Goal: Task Accomplishment & Management: Manage account settings

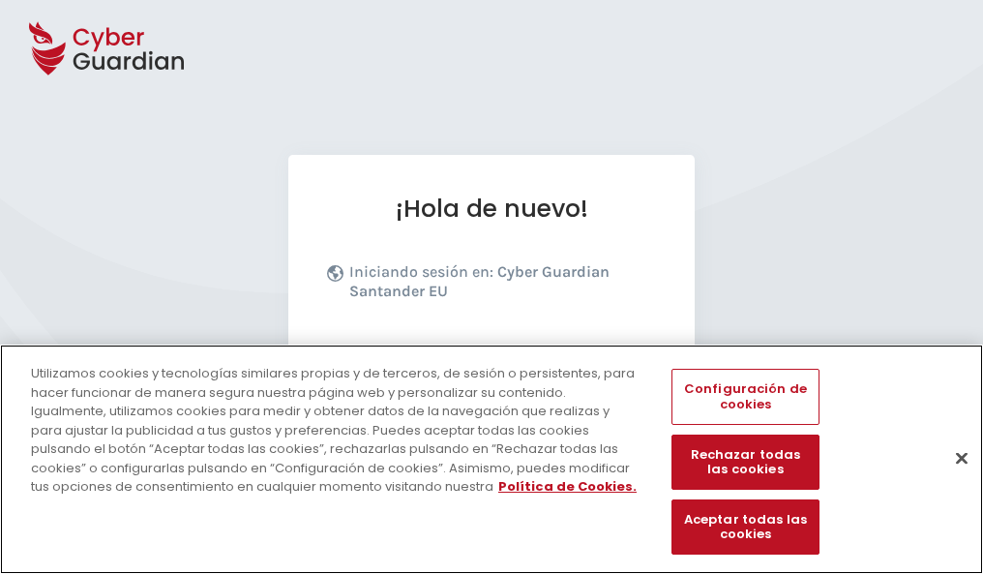
scroll to position [237, 0]
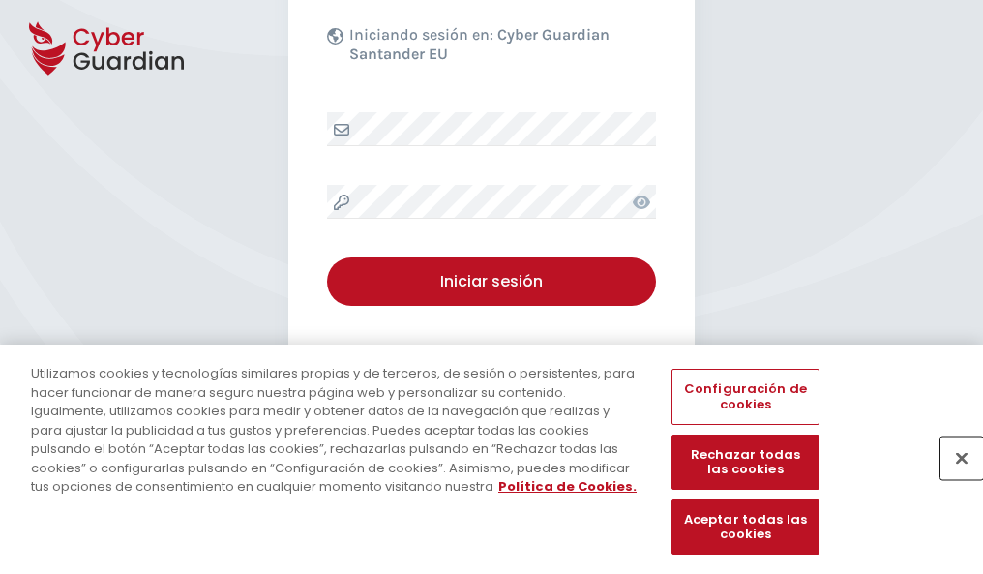
click at [952, 478] on button "Cerrar" at bounding box center [962, 457] width 43 height 43
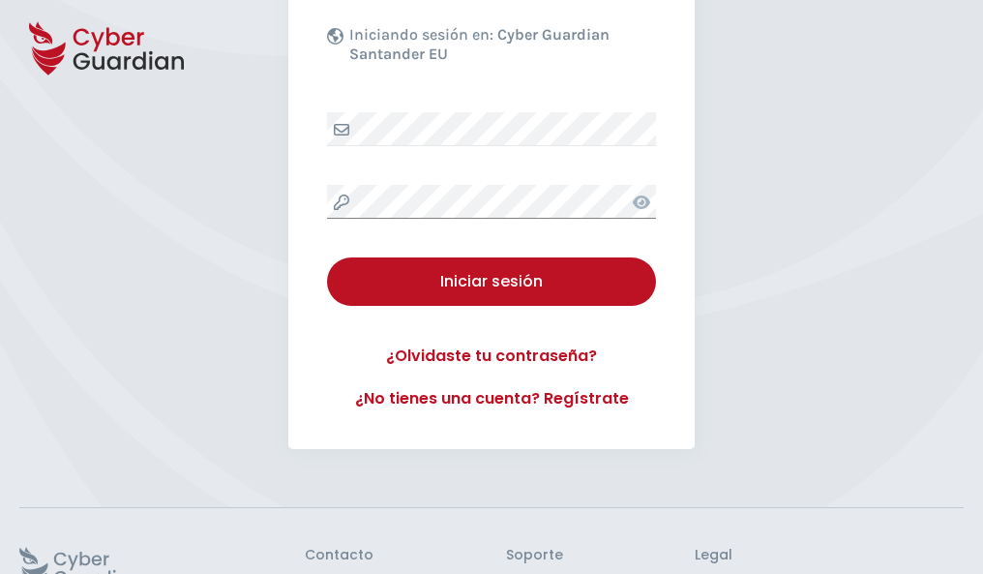
scroll to position [376, 0]
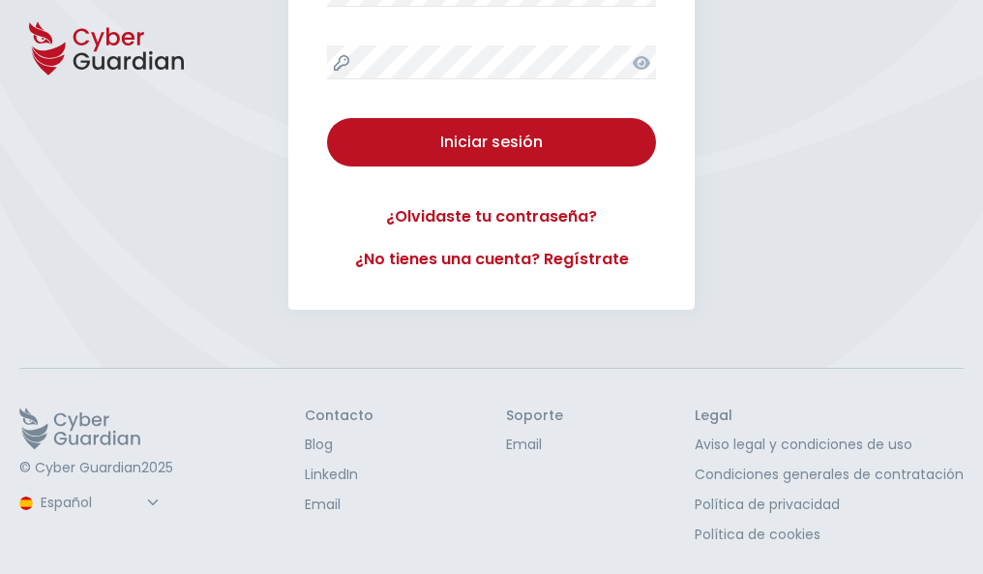
click at [327, 118] on button "Iniciar sesión" at bounding box center [491, 142] width 329 height 48
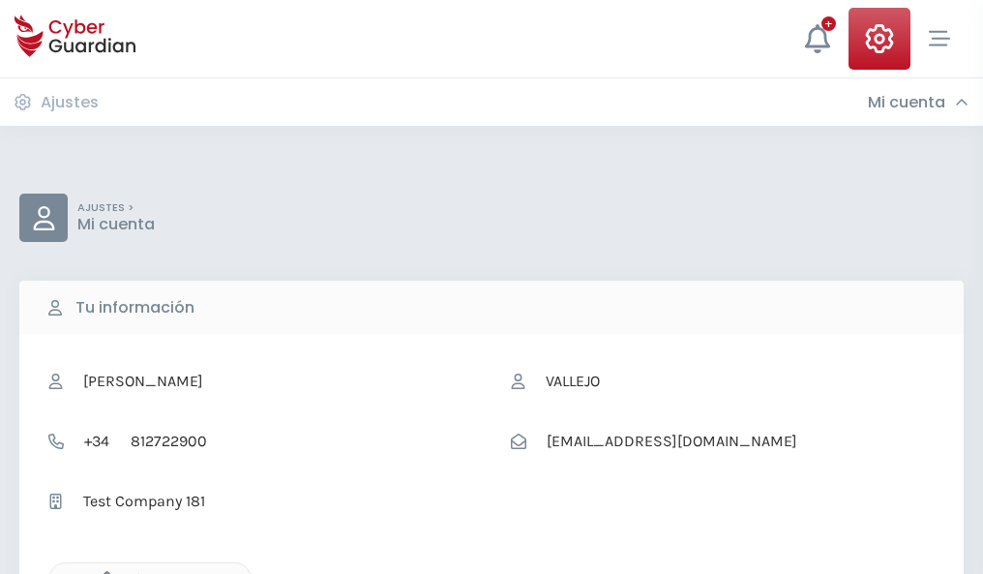
click at [102, 572] on icon "button" at bounding box center [102, 579] width 16 height 16
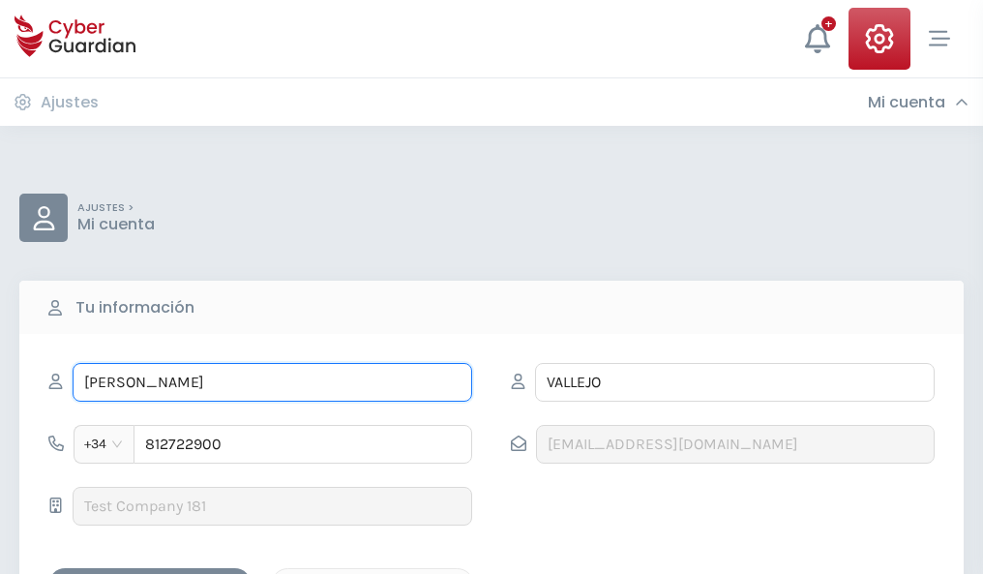
click at [272, 382] on input "ELIANA" at bounding box center [273, 382] width 400 height 39
type input "E"
type input "Esmeralda"
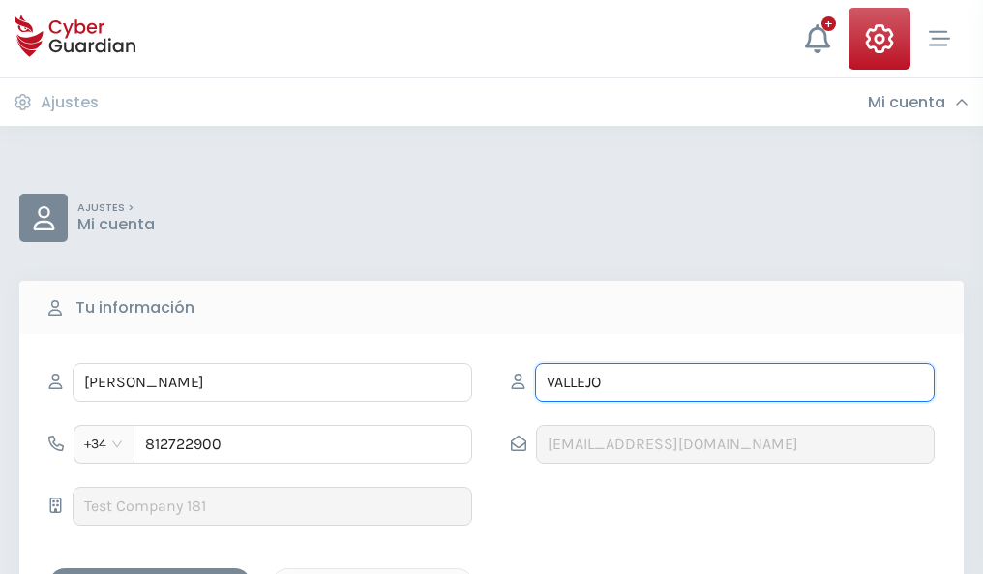
click at [735, 382] on input "VALLEJO" at bounding box center [735, 382] width 400 height 39
type input "V"
type input "Ramos"
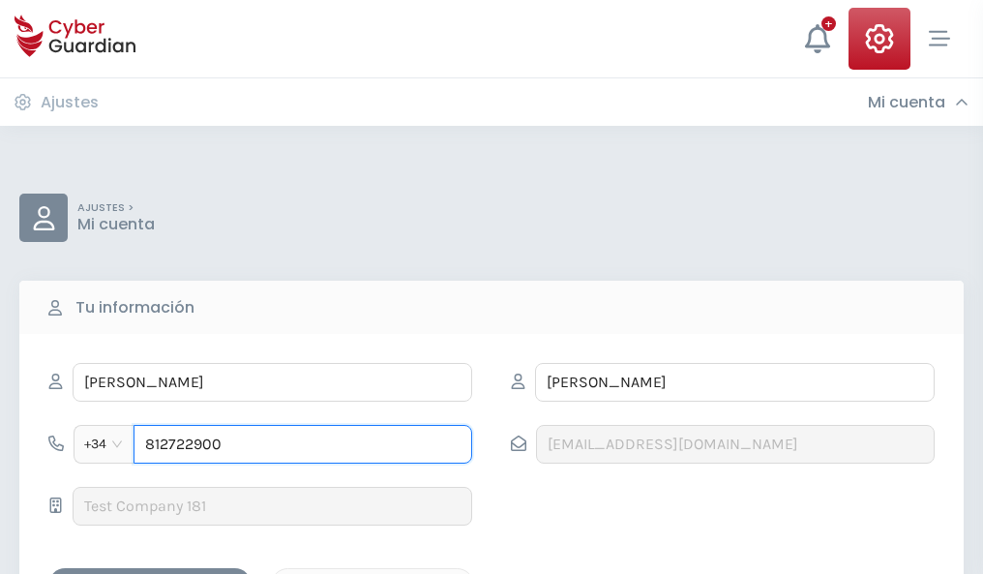
click at [303, 444] on input "812722900" at bounding box center [303, 444] width 339 height 39
type input "8"
type input "843149149"
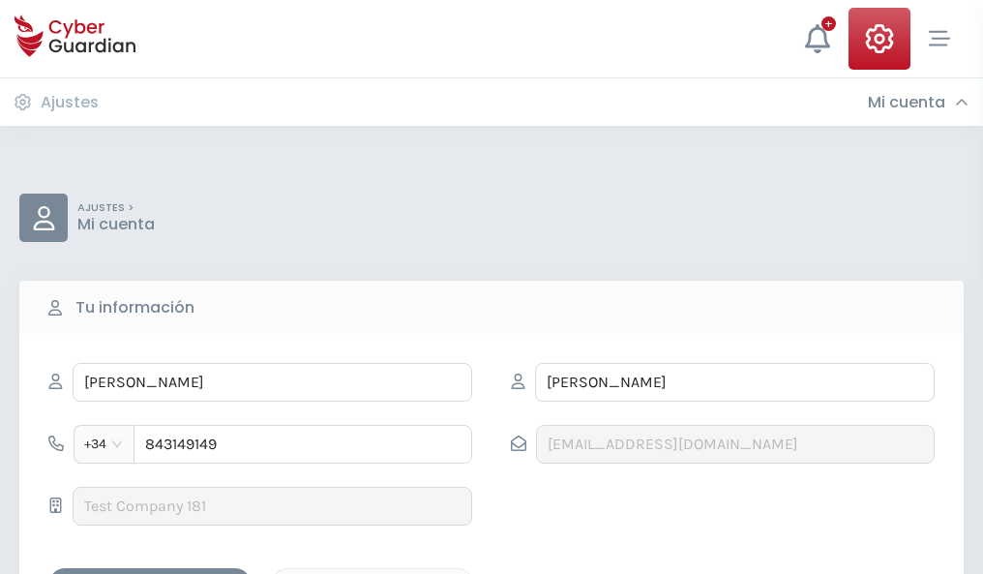
click at [150, 573] on div "Guardar cambios" at bounding box center [150, 585] width 174 height 24
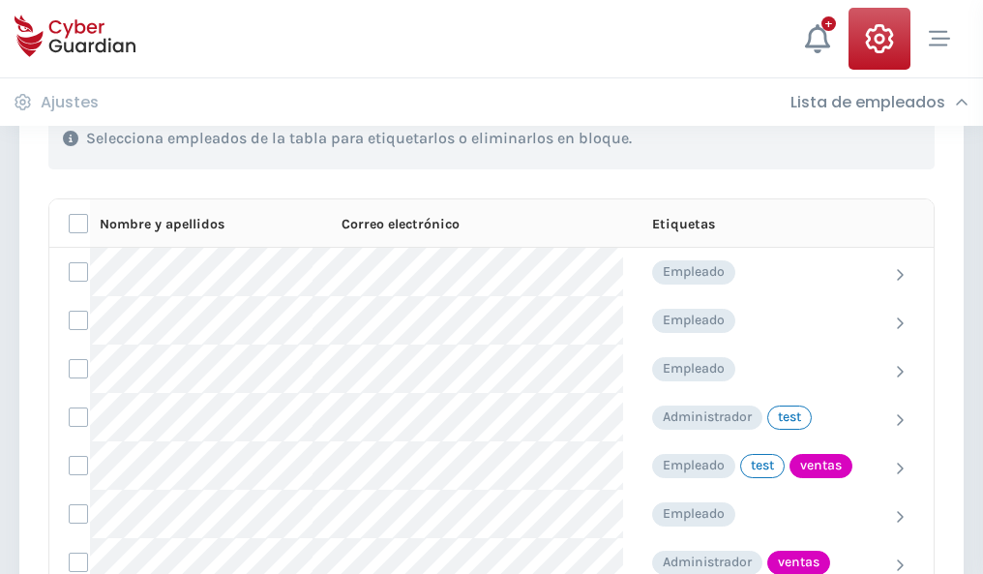
scroll to position [877, 0]
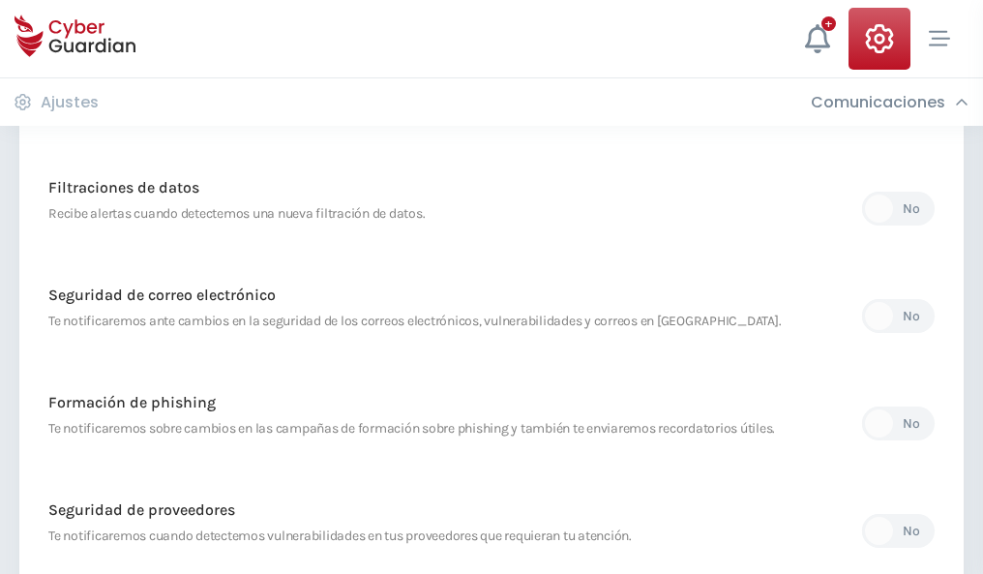
scroll to position [1019, 0]
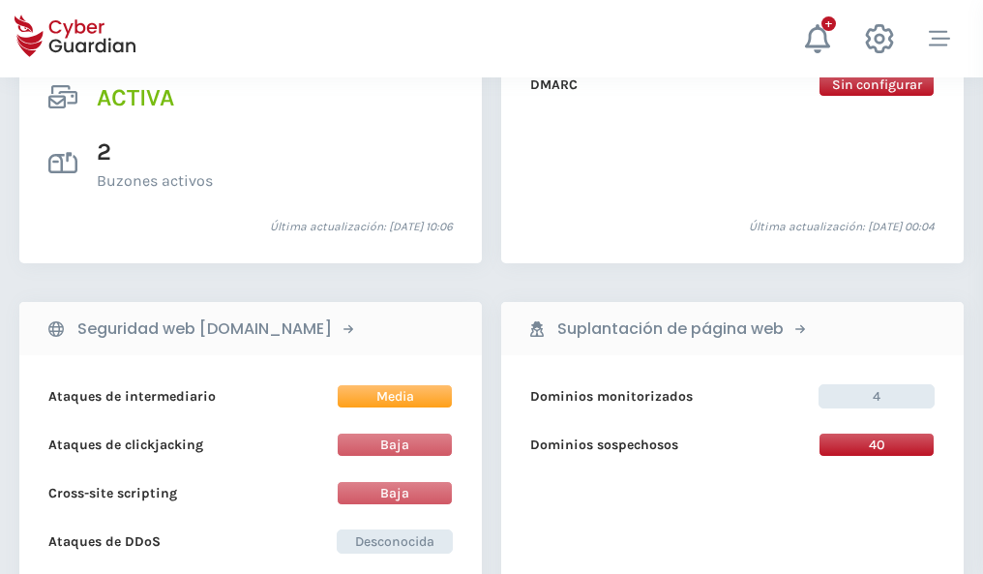
scroll to position [1967, 0]
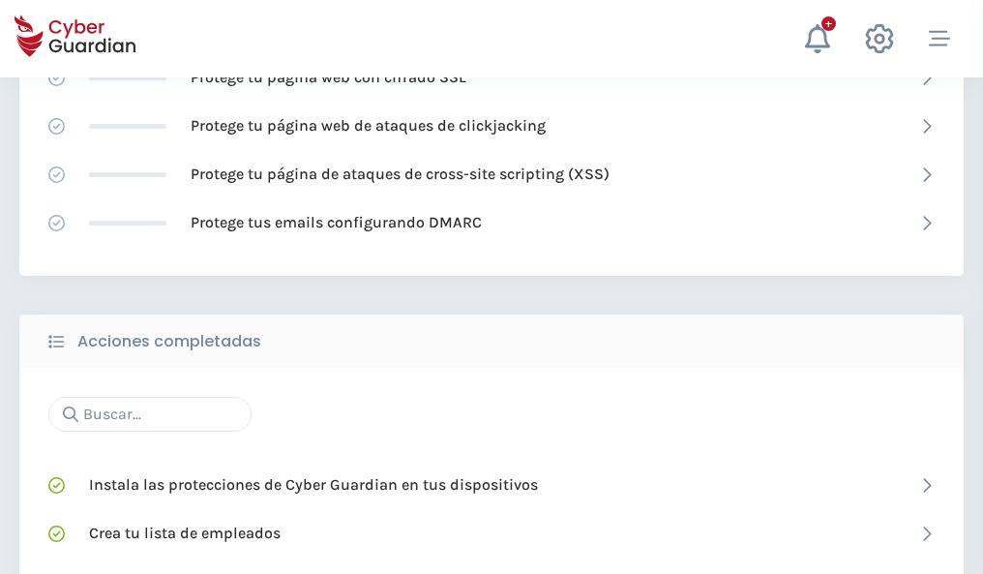
scroll to position [1289, 0]
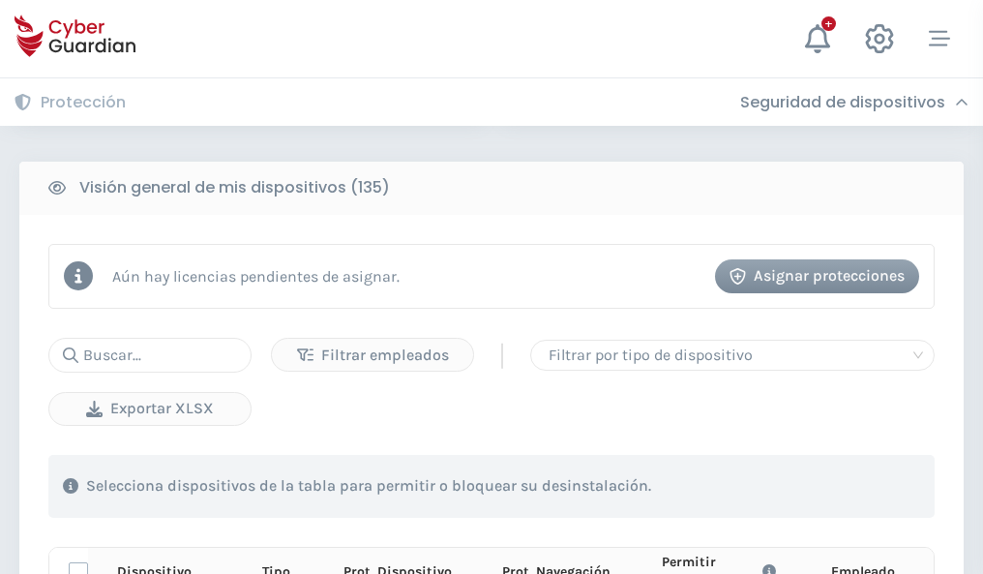
scroll to position [1710, 0]
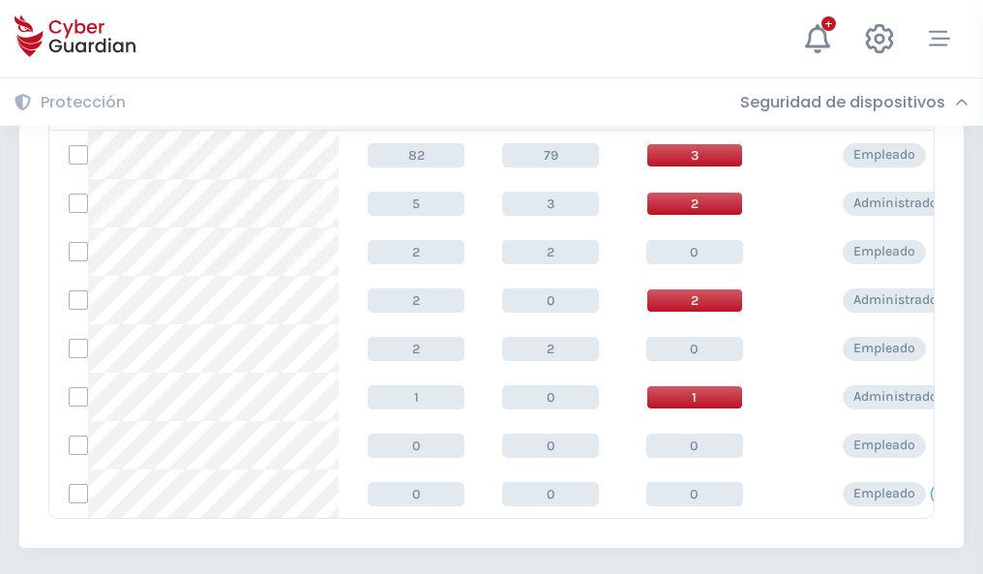
scroll to position [898, 0]
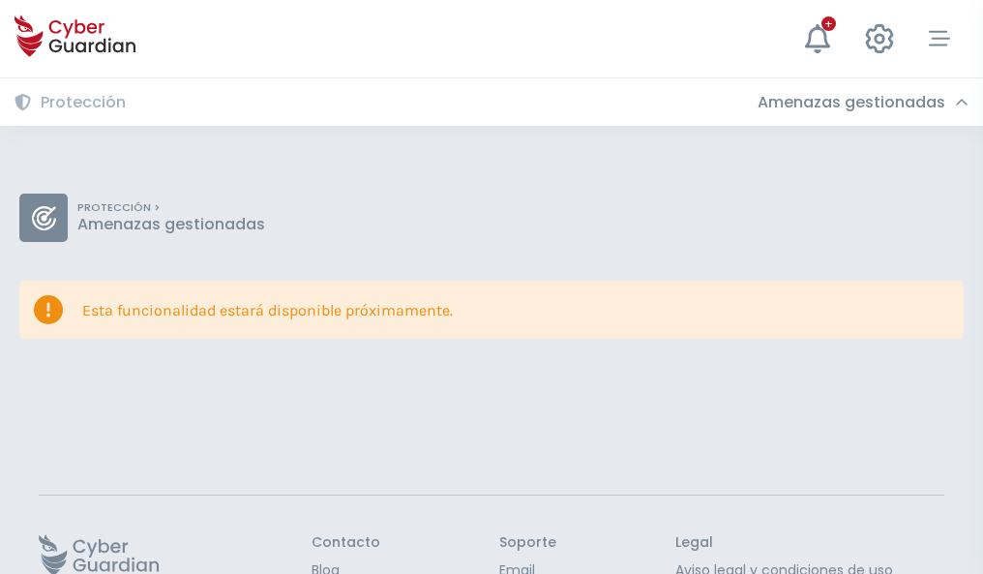
scroll to position [126, 0]
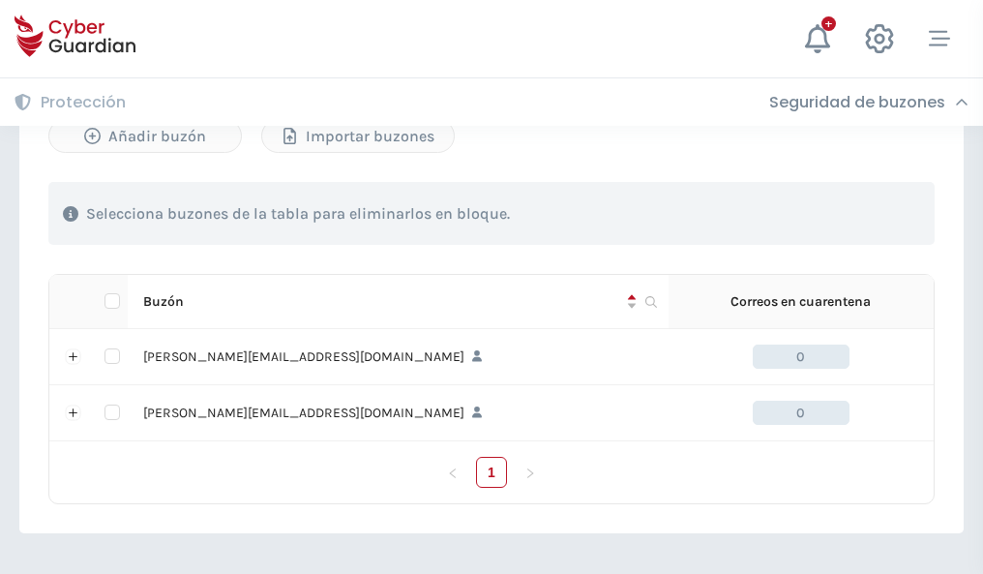
scroll to position [841, 0]
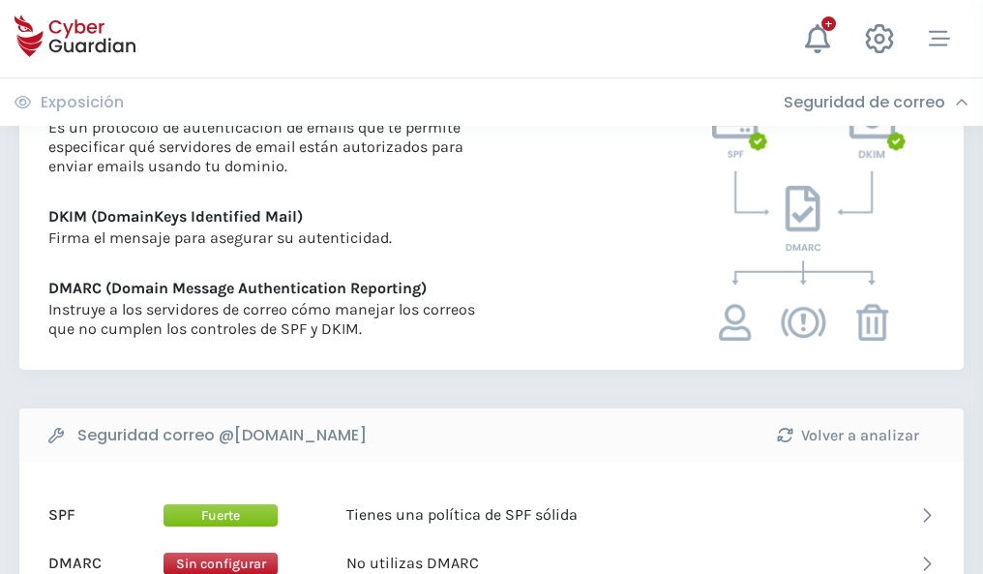
scroll to position [1044, 0]
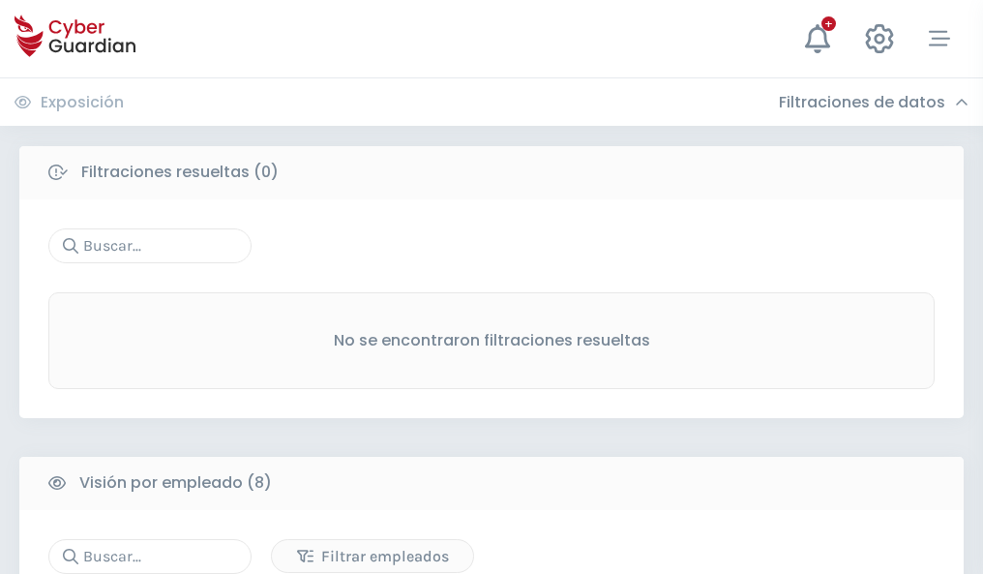
scroll to position [1649, 0]
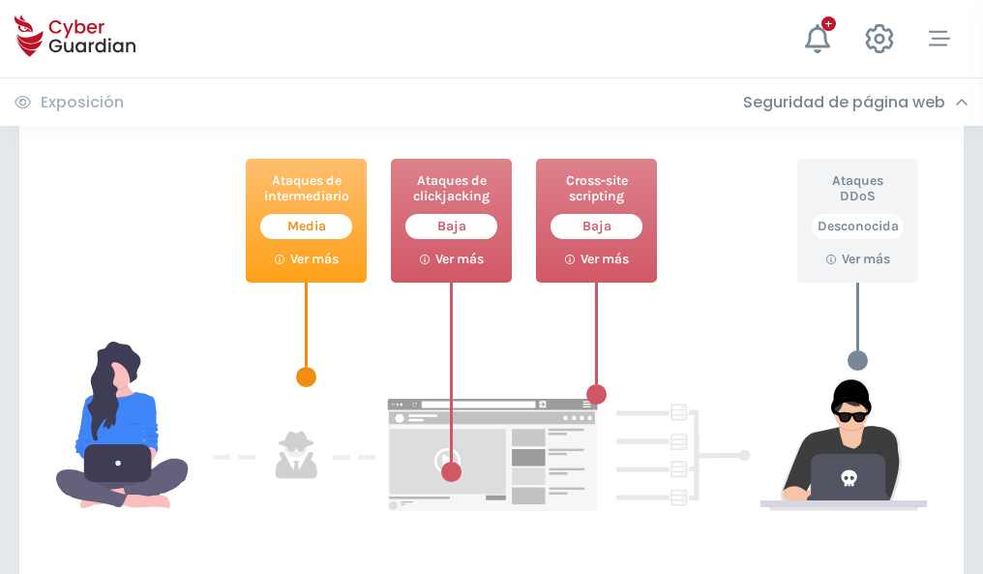
scroll to position [1054, 0]
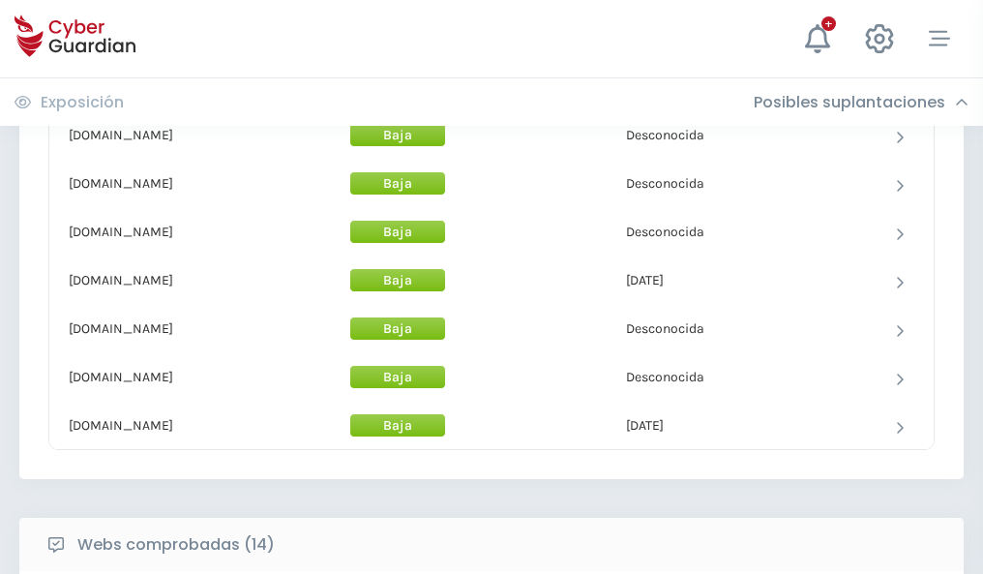
scroll to position [1887, 0]
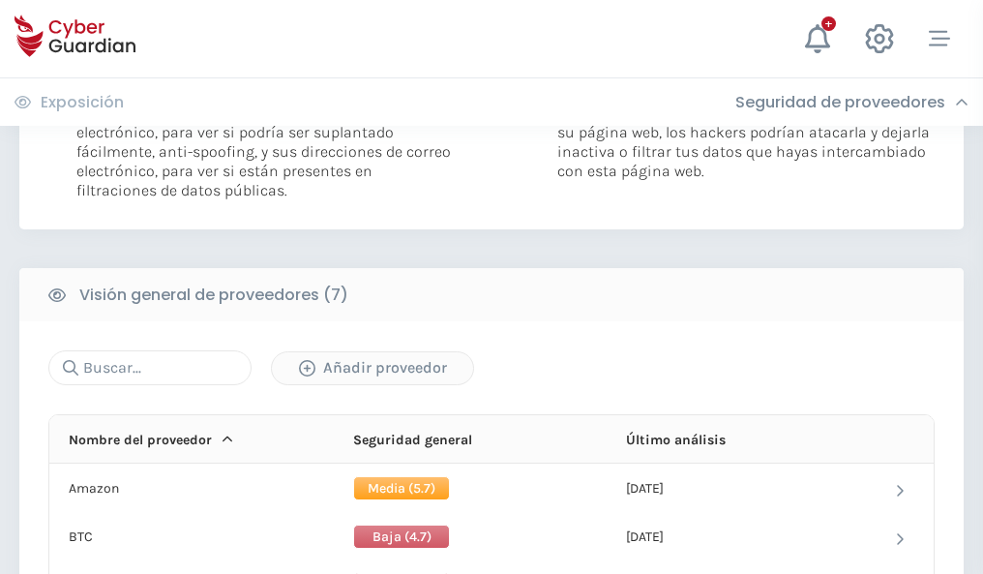
scroll to position [1296, 0]
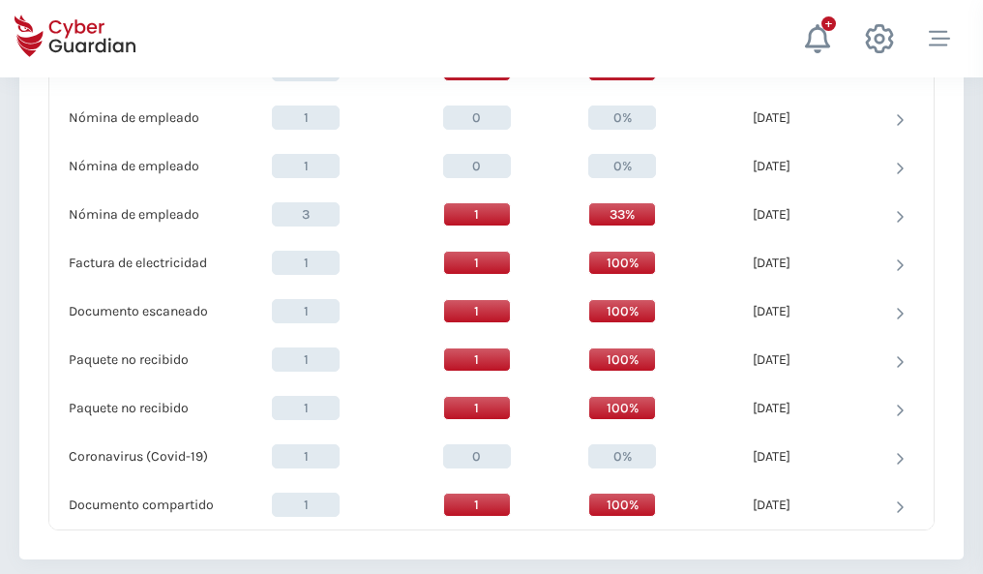
scroll to position [2006, 0]
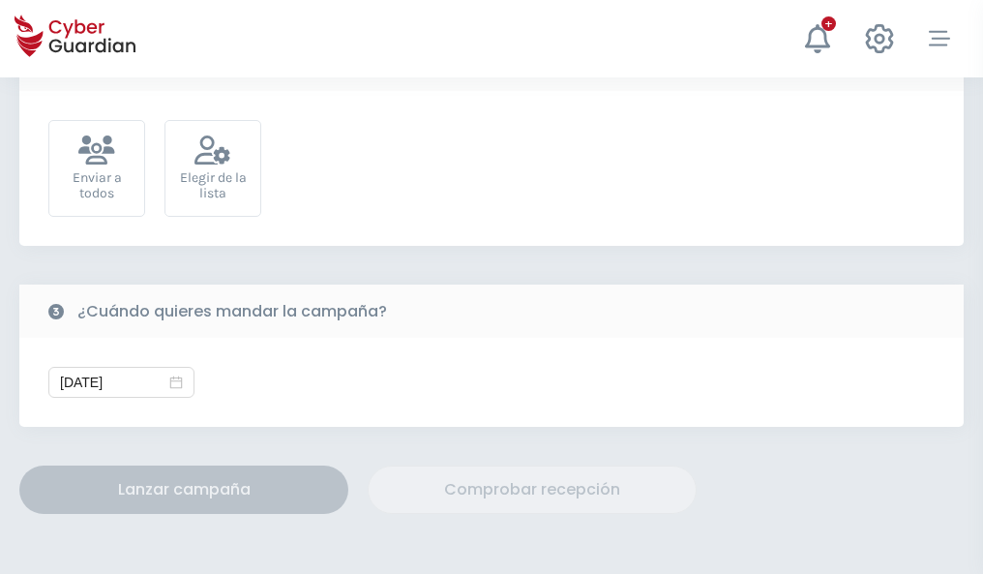
scroll to position [708, 0]
